Goal: Communication & Community: Answer question/provide support

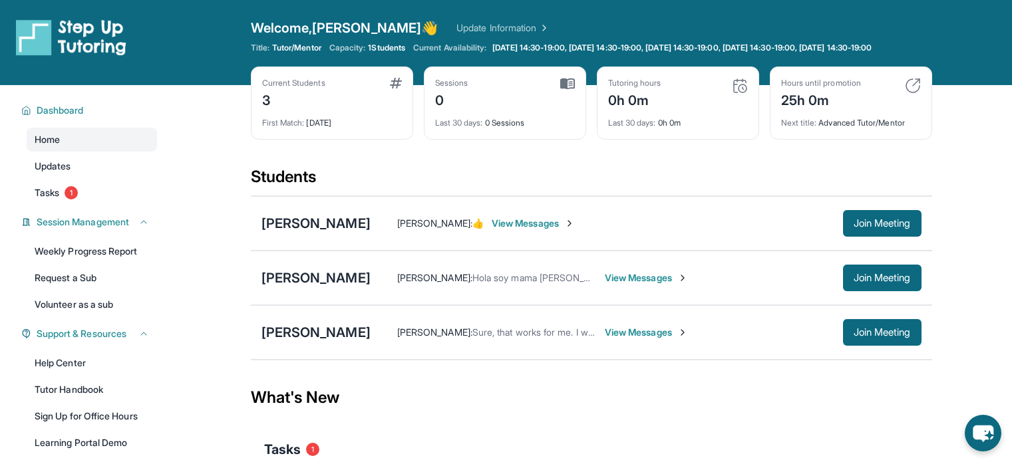
scroll to position [140, 0]
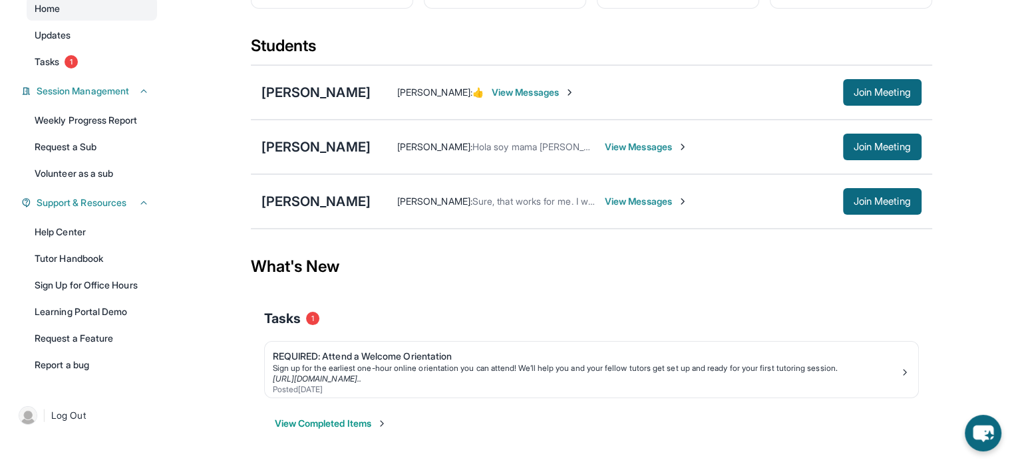
click at [610, 144] on span "View Messages" at bounding box center [646, 146] width 83 height 13
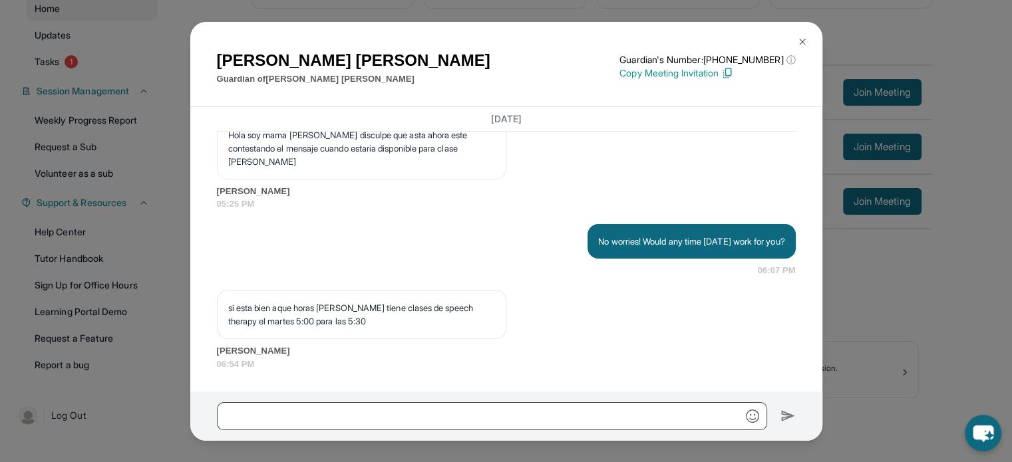
scroll to position [1145, 0]
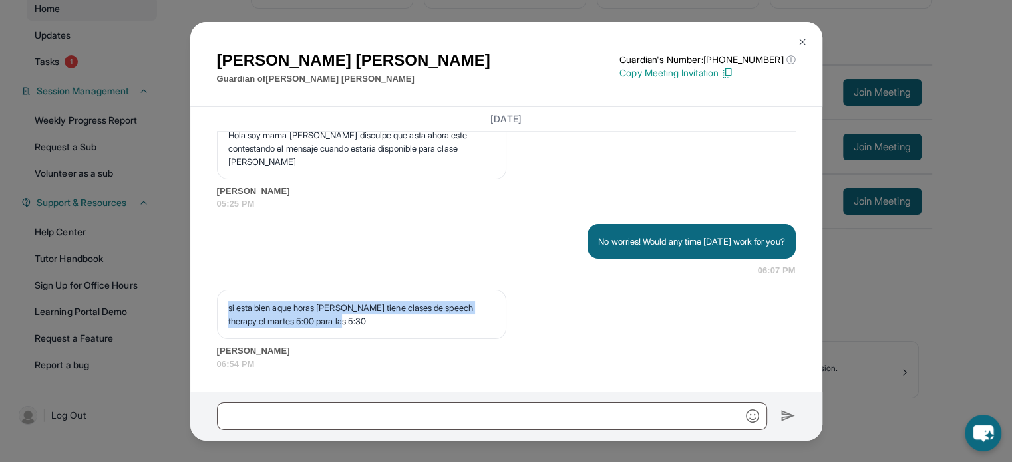
drag, startPoint x: 405, startPoint y: 321, endPoint x: 226, endPoint y: 311, distance: 179.3
click at [226, 311] on div "si esta bien aque horas [PERSON_NAME] tiene clases de speech therapy el martes …" at bounding box center [361, 314] width 289 height 49
copy p "si esta bien aque horas [PERSON_NAME] tiene clases de speech therapy el martes …"
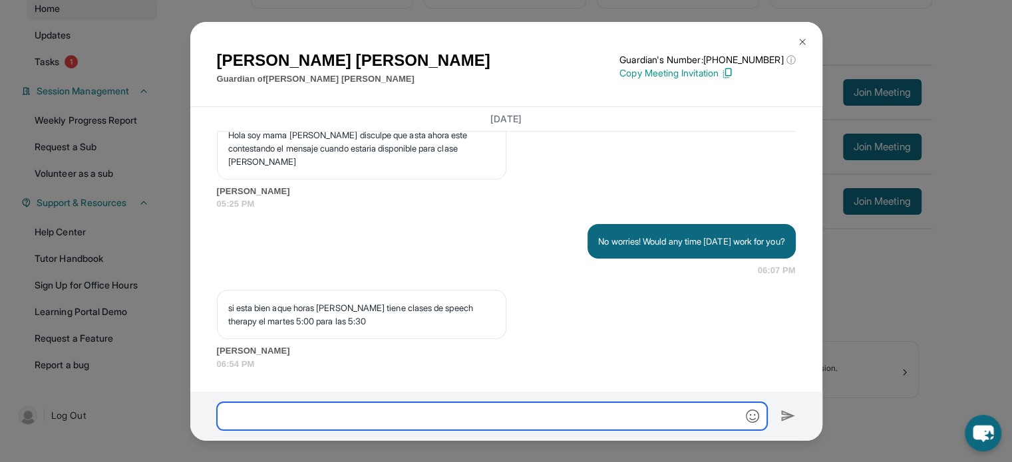
click at [357, 409] on input "text" at bounding box center [492, 417] width 550 height 28
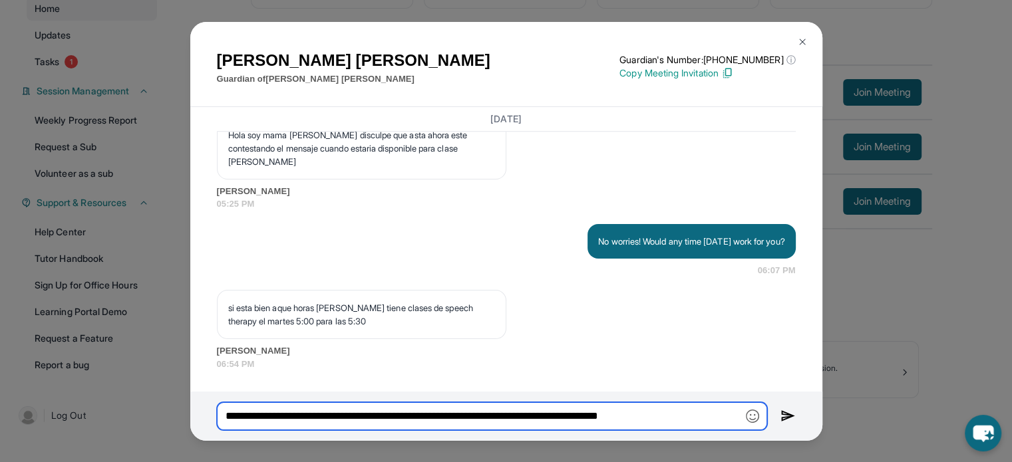
type input "**********"
click at [783, 419] on img at bounding box center [787, 417] width 15 height 16
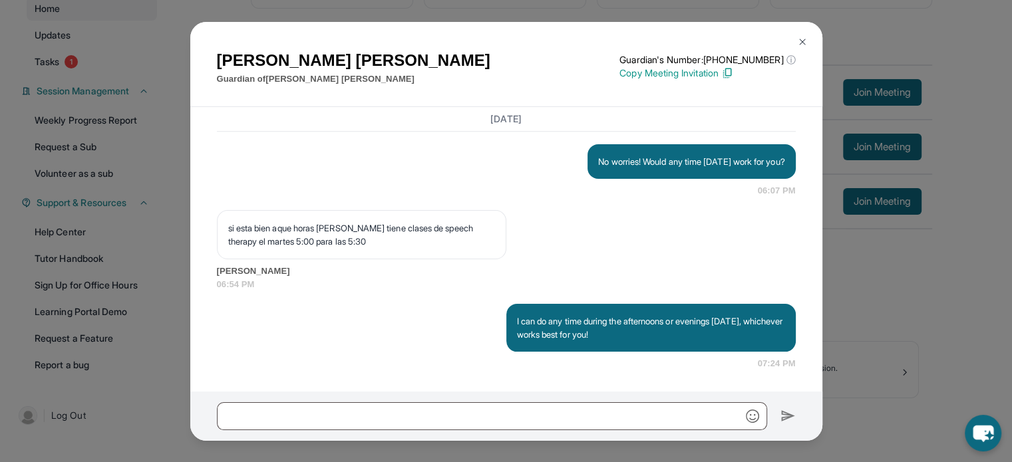
scroll to position [1224, 0]
click at [878, 295] on div "[PERSON_NAME] Guardian of [PERSON_NAME] Guardian's Number: [PHONE_NUMBER] ⓘ Thi…" at bounding box center [506, 231] width 1012 height 462
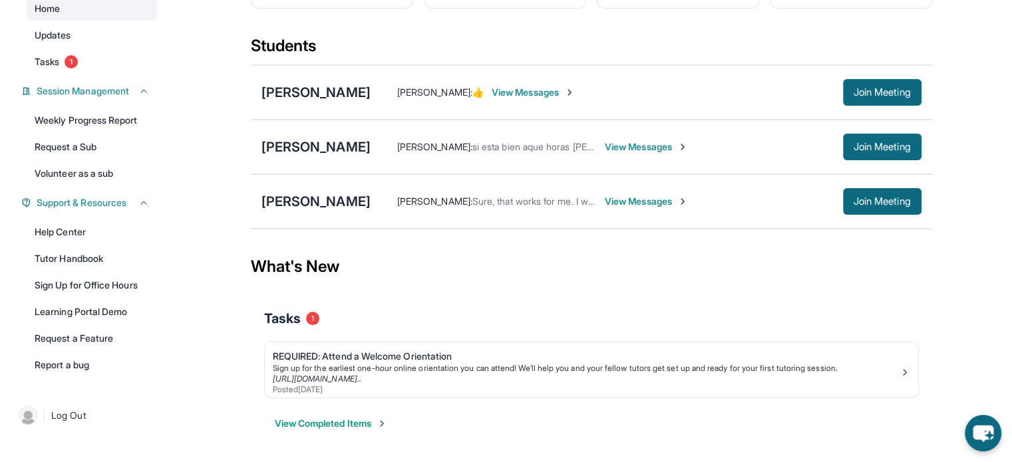
click at [628, 147] on span "View Messages" at bounding box center [646, 146] width 83 height 13
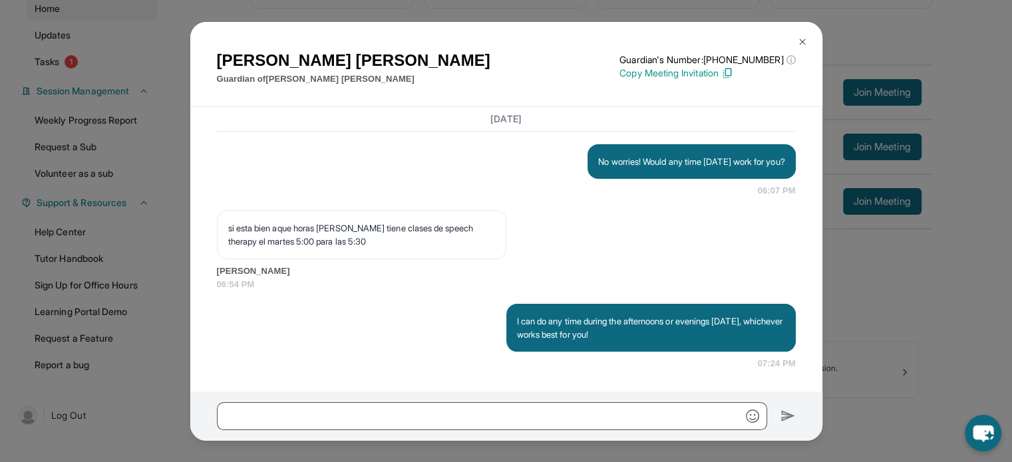
click at [986, 233] on div "[PERSON_NAME] Guardian of [PERSON_NAME] Guardian's Number: [PHONE_NUMBER] ⓘ Thi…" at bounding box center [506, 231] width 1012 height 462
